Goal: Check status: Check status

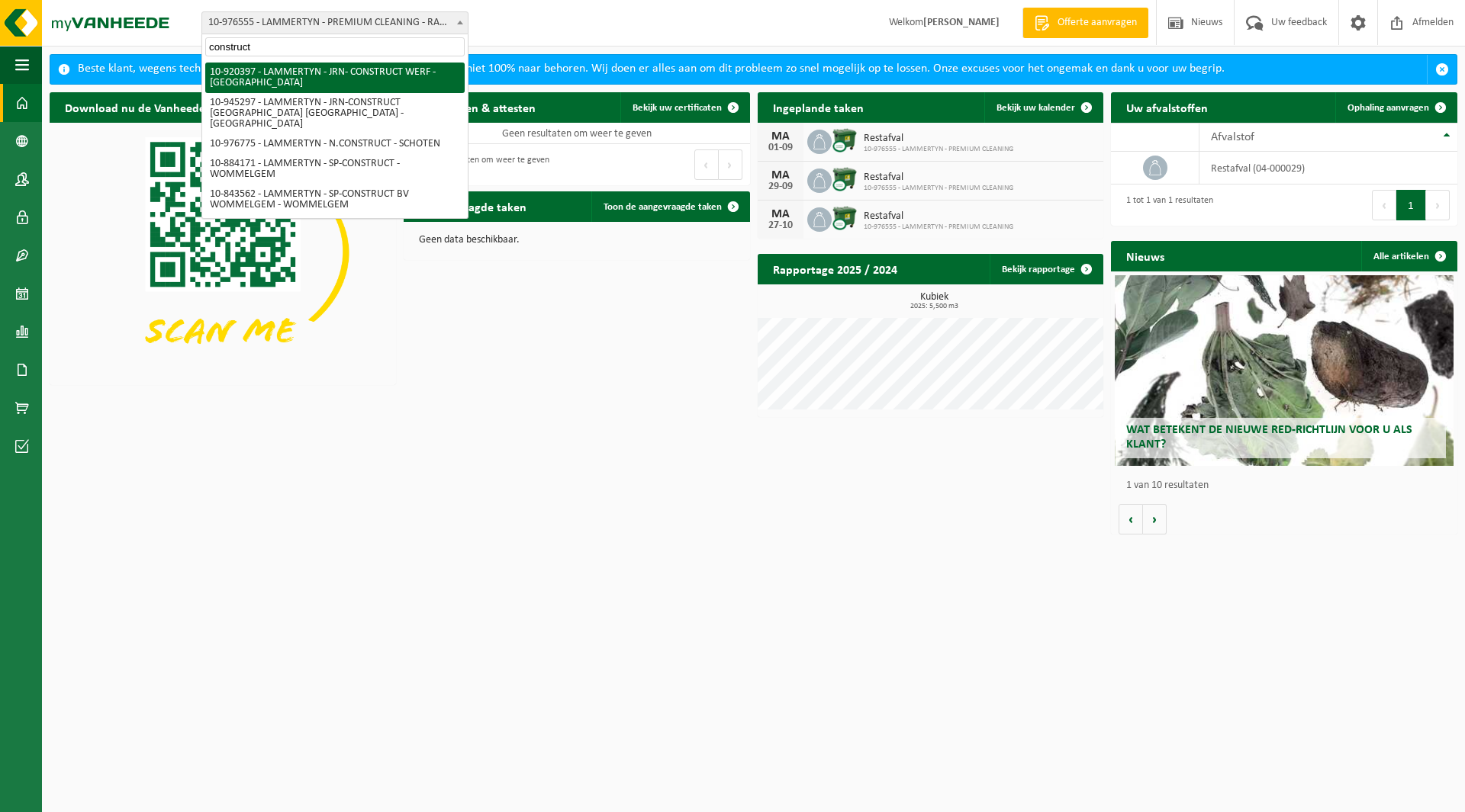
scroll to position [142, 0]
click at [273, 48] on input "construct" at bounding box center [335, 47] width 260 height 19
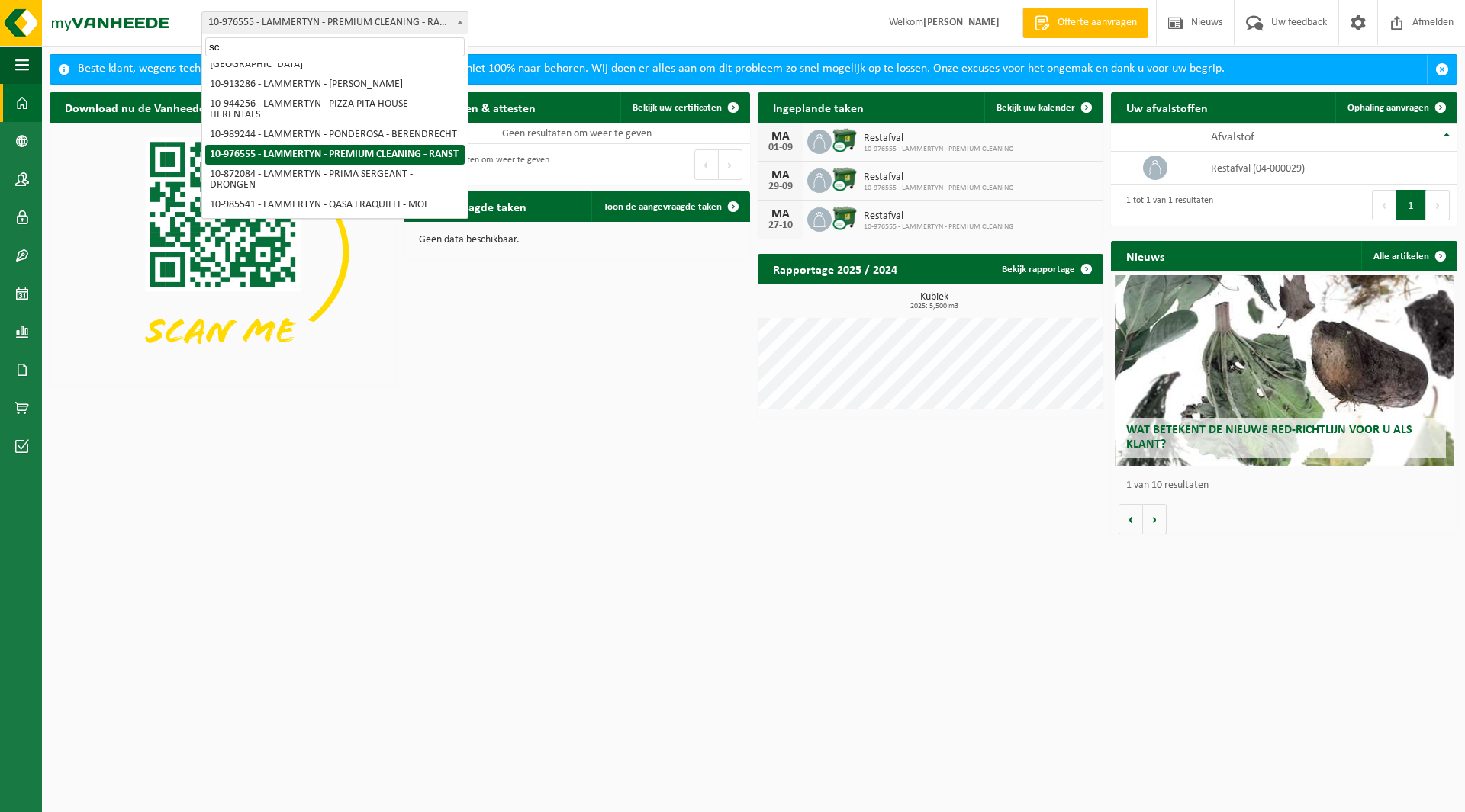
scroll to position [0, 0]
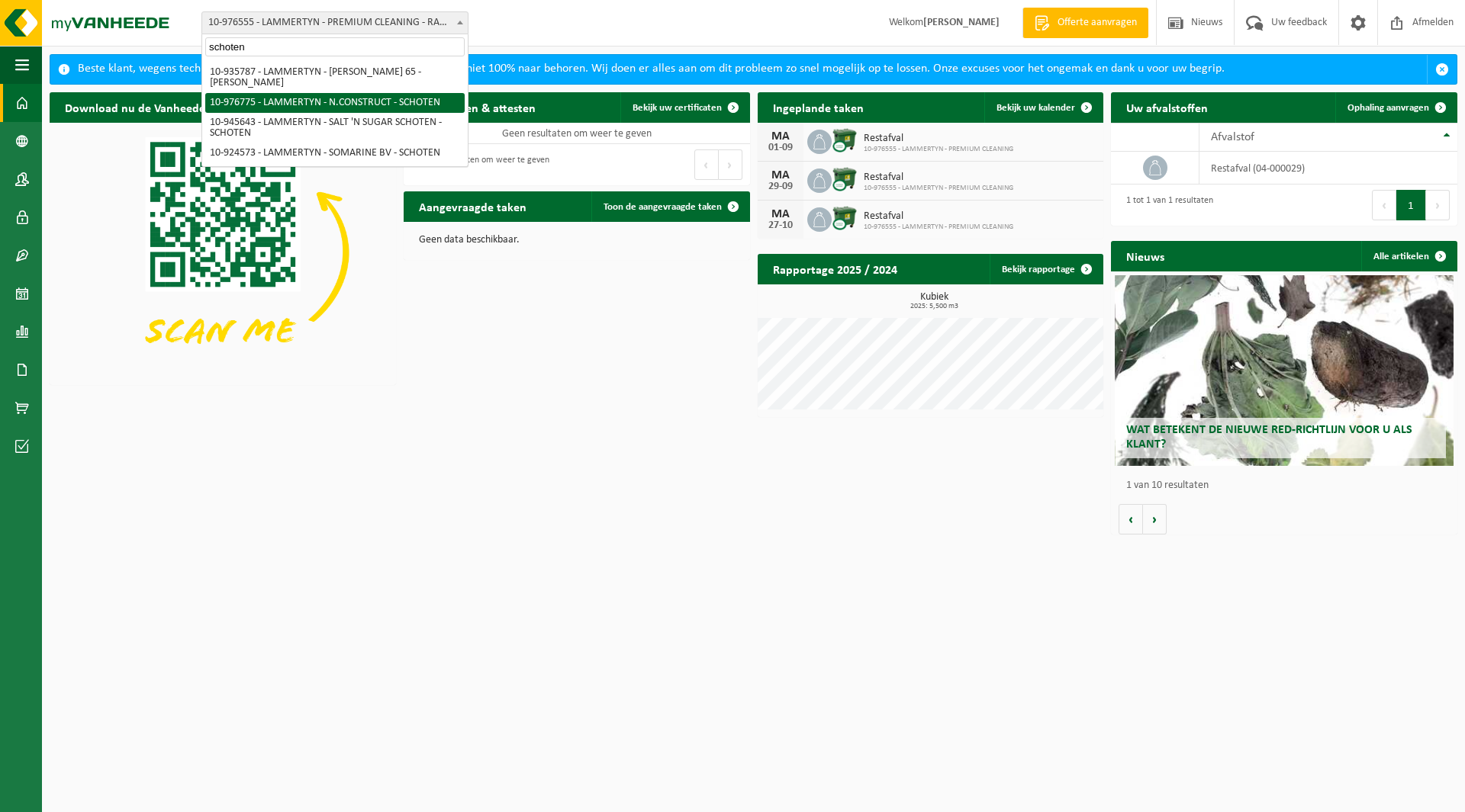
type input "schoten"
select select "159068"
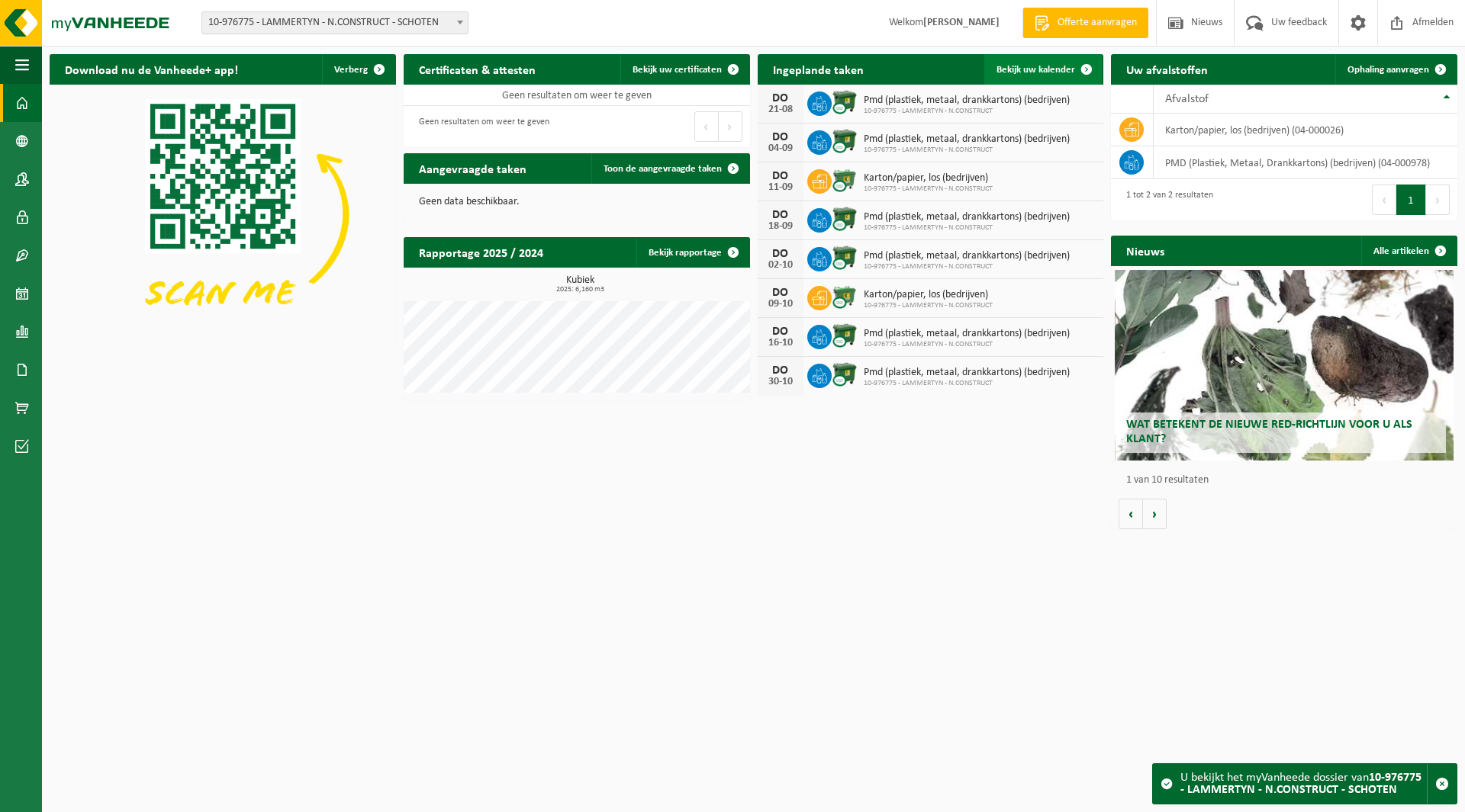
click at [1017, 72] on span "Bekijk uw kalender" at bounding box center [1035, 70] width 79 height 10
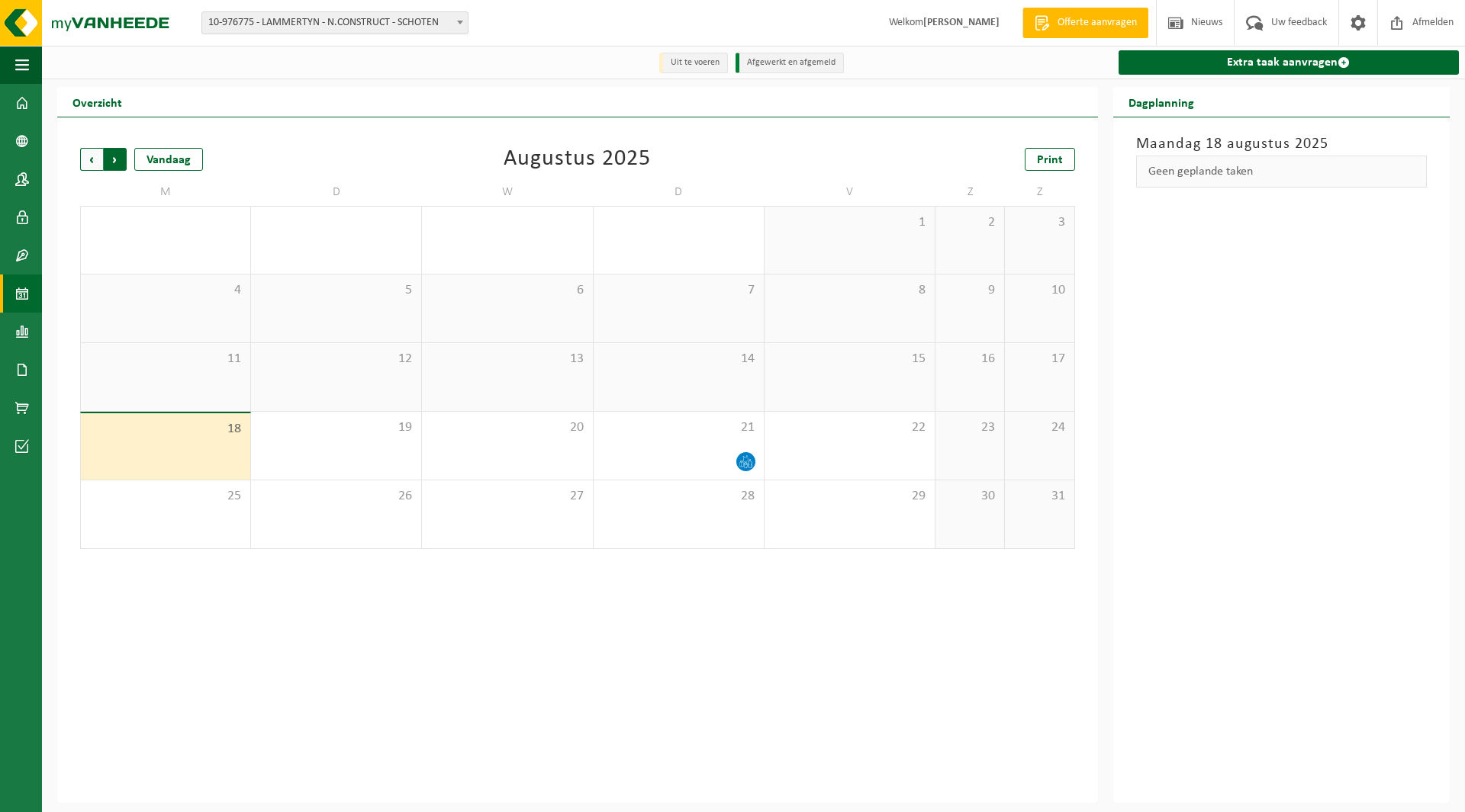
click at [87, 162] on span "Vorige" at bounding box center [92, 159] width 23 height 23
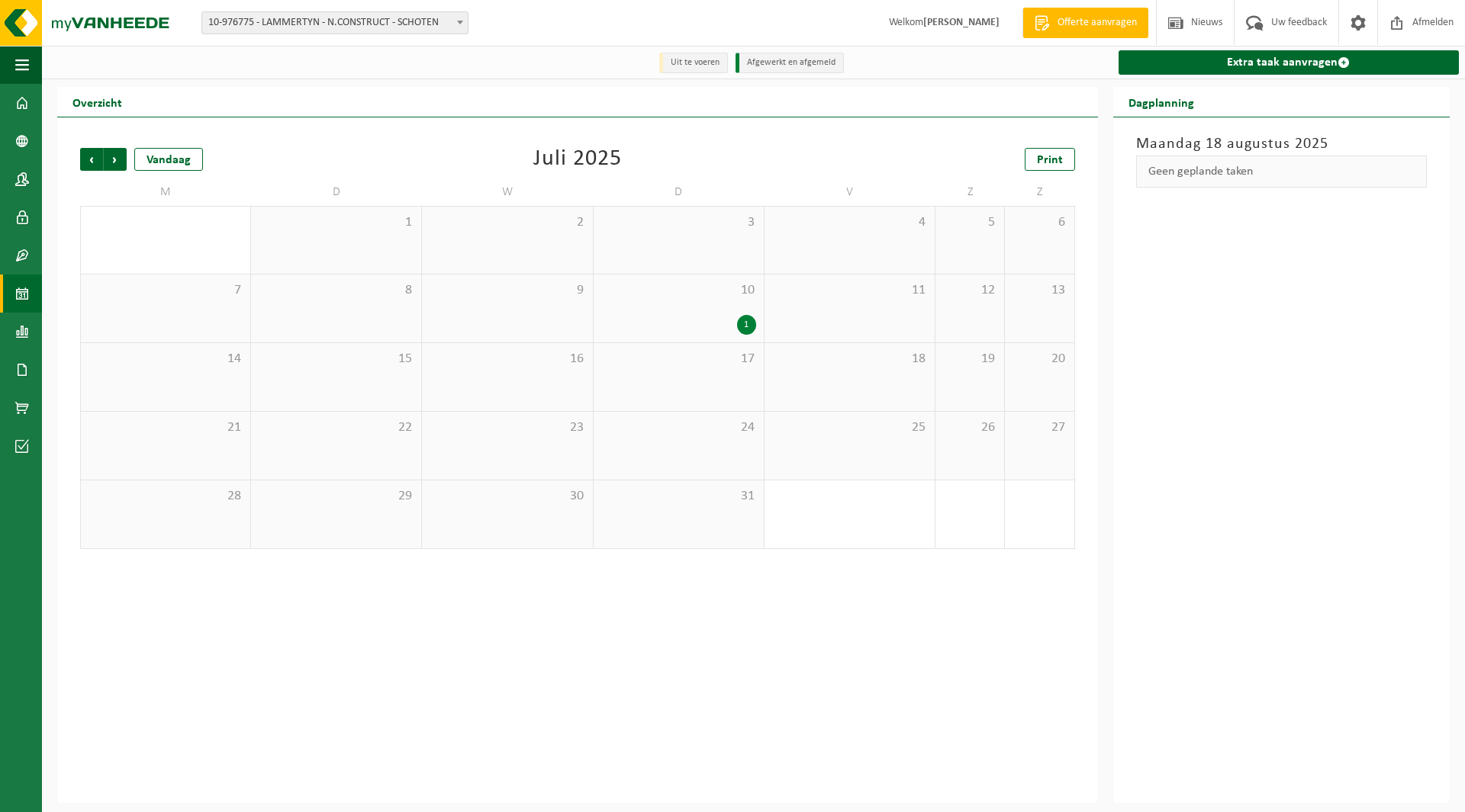
click at [725, 313] on div "10 1" at bounding box center [679, 308] width 170 height 68
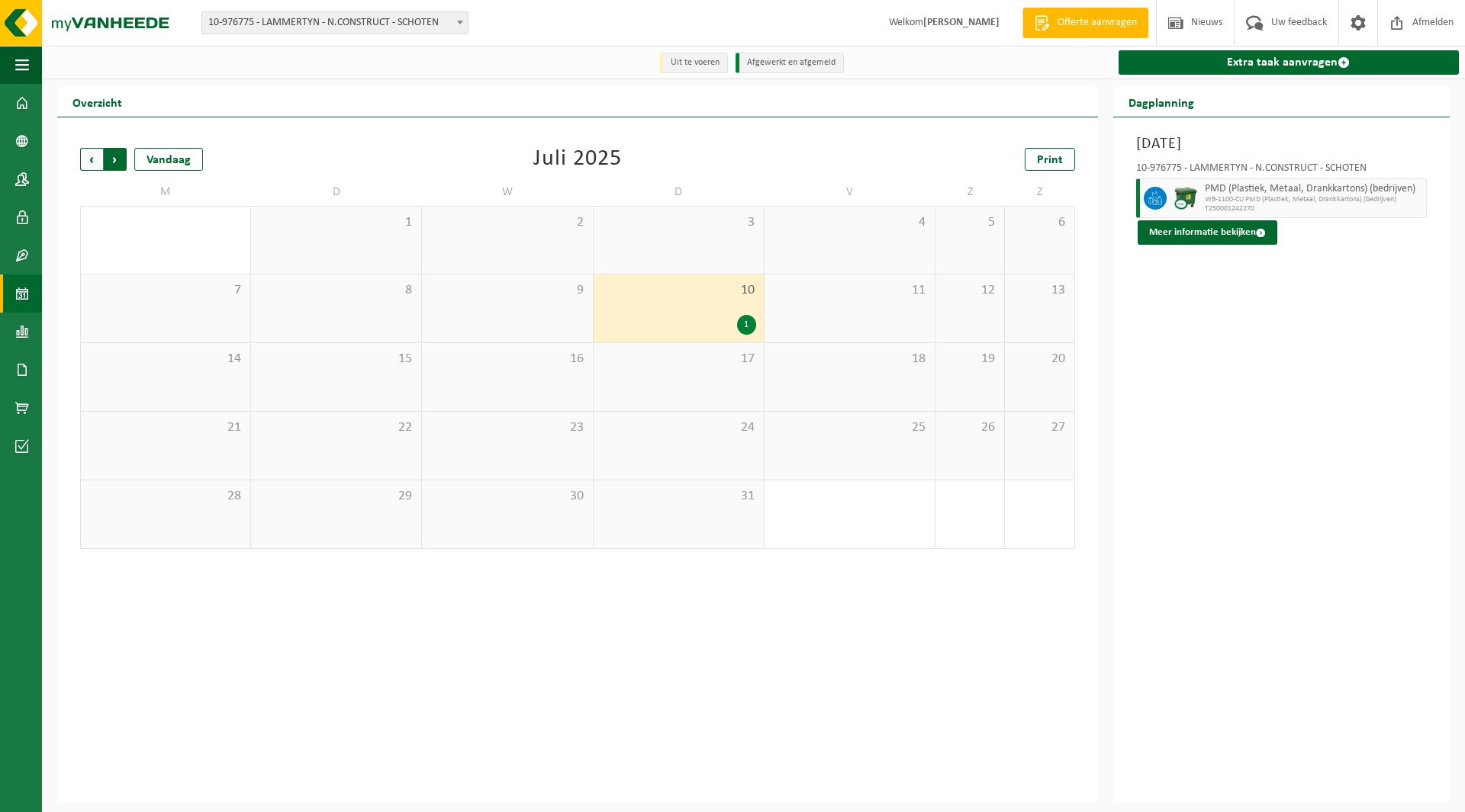
click at [87, 158] on span "Vorige" at bounding box center [92, 159] width 23 height 23
